Goal: Find specific page/section: Find specific page/section

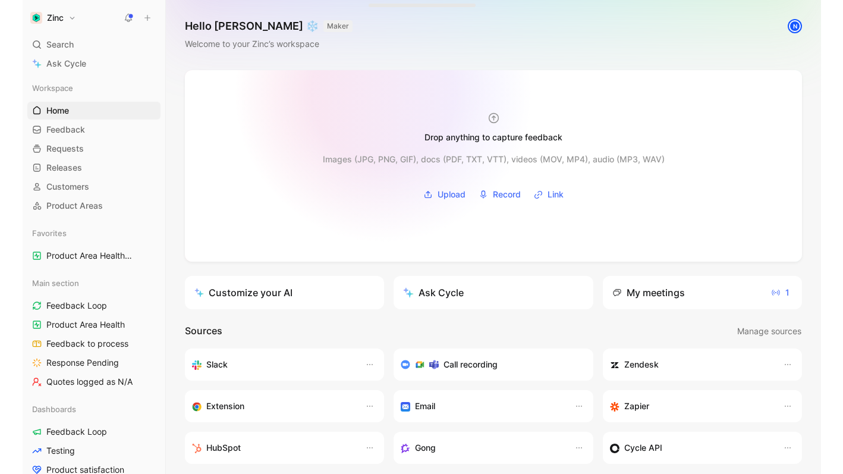
scroll to position [1, 0]
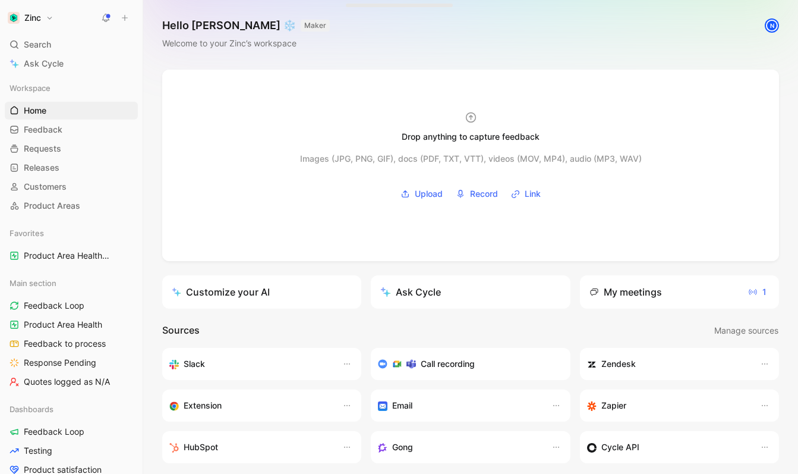
click at [362, 59] on div "Hello [PERSON_NAME] ❄️ MAKER Welcome to your Zinc’s workspace N" at bounding box center [470, 34] width 655 height 70
click at [42, 133] on span "Feedback" at bounding box center [43, 130] width 39 height 12
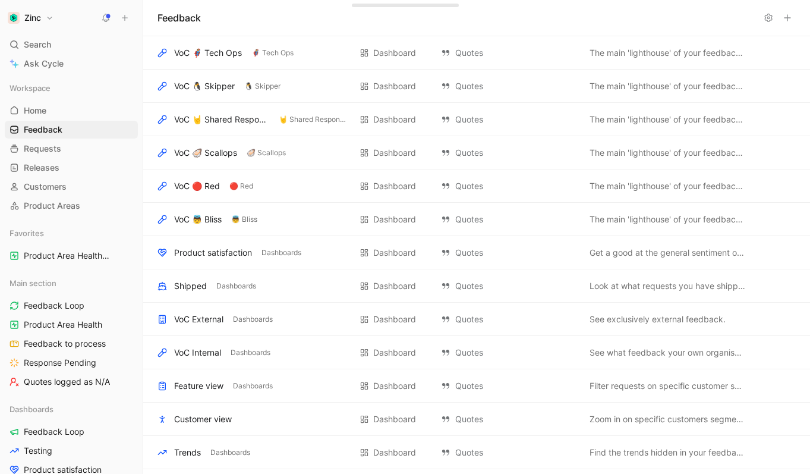
click at [48, 314] on div "Main section Feedback Loop Product Area Health Feedback to process Response Pen…" at bounding box center [71, 332] width 133 height 116
click at [49, 304] on span "Feedback Loop" at bounding box center [54, 306] width 61 height 12
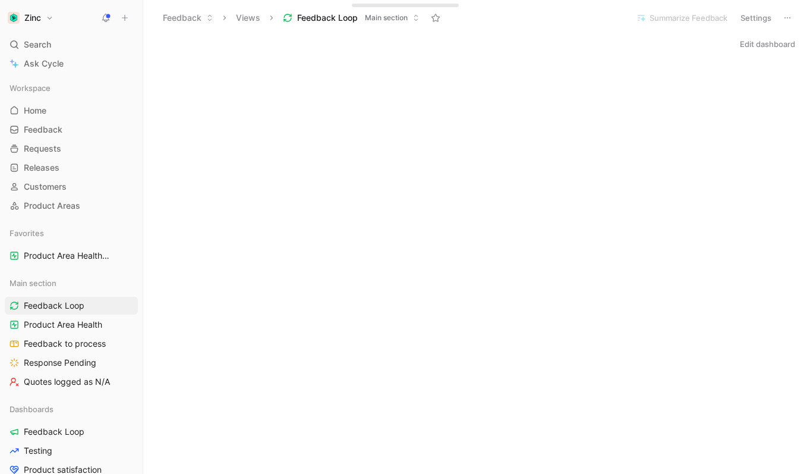
click at [148, 29] on header "Feedback Views Feedback Loop Main section Summarize Feedback Settings" at bounding box center [476, 18] width 667 height 36
click at [142, 16] on icon at bounding box center [142, 18] width 10 height 10
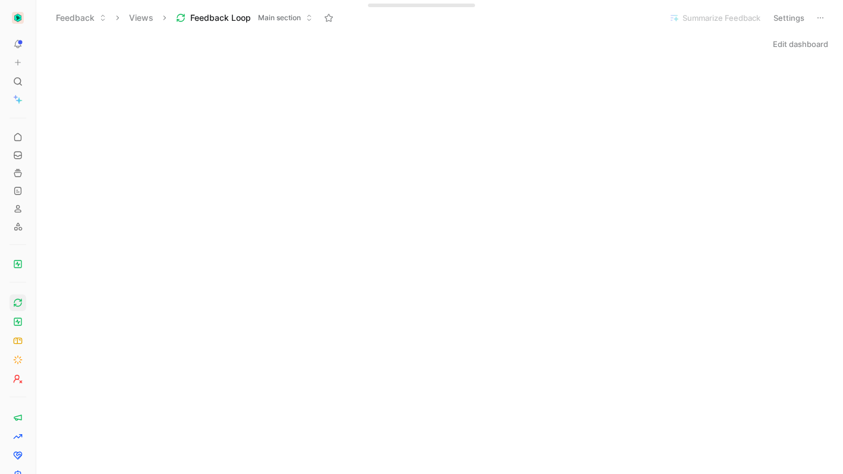
click at [497, 50] on div "Edit dashboard" at bounding box center [439, 44] width 807 height 17
